Goal: Find specific page/section: Find specific page/section

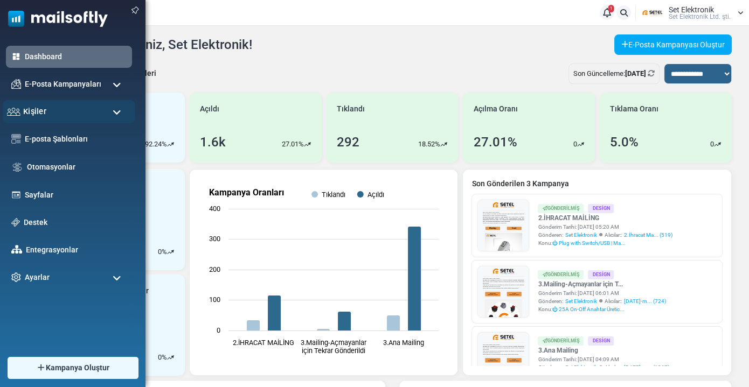
click at [39, 120] on div "Kişiler" at bounding box center [69, 111] width 133 height 23
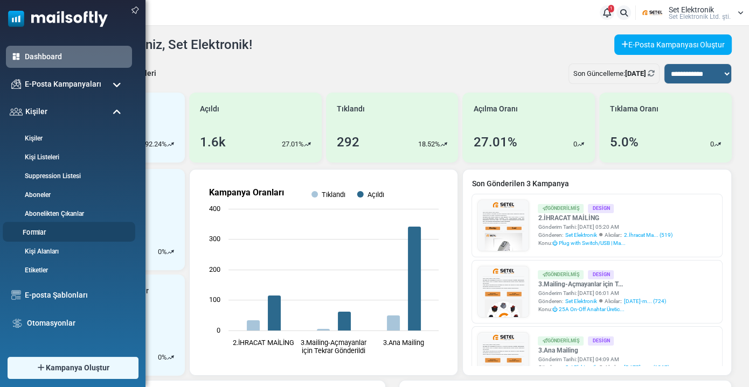
click at [51, 228] on link "Formlar" at bounding box center [67, 233] width 129 height 10
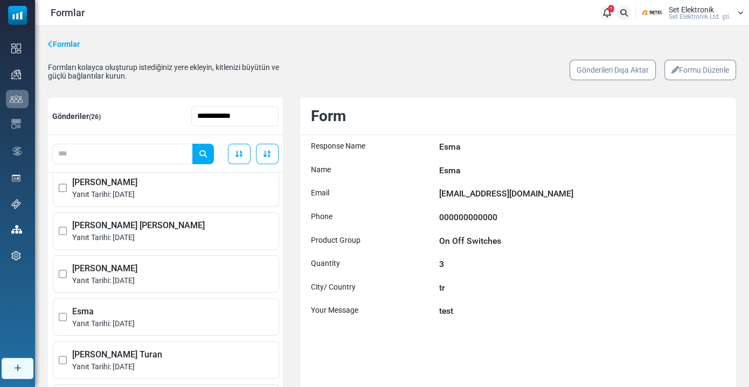
scroll to position [441, 0]
click at [154, 228] on span "[PERSON_NAME] [PERSON_NAME]" at bounding box center [172, 224] width 201 height 13
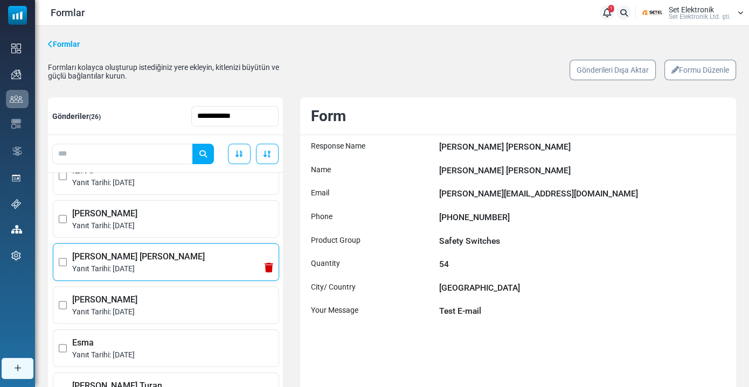
scroll to position [392, 0]
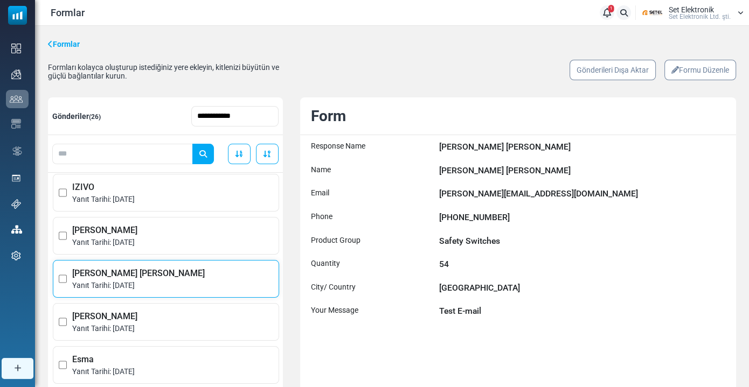
click at [129, 234] on span "[PERSON_NAME]" at bounding box center [172, 230] width 201 height 13
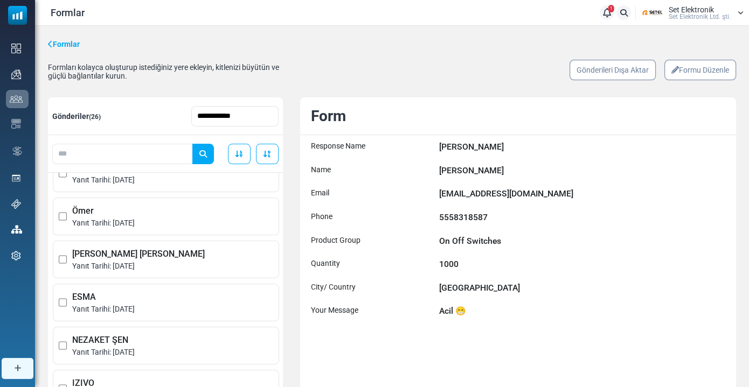
scroll to position [0, 0]
